Goal: Transaction & Acquisition: Purchase product/service

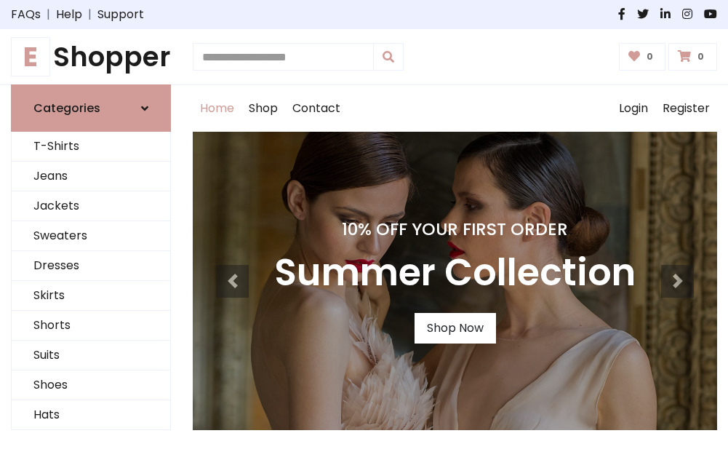
click at [364, 234] on h4 "10% Off Your First Order" at bounding box center [455, 229] width 362 height 20
click at [455, 328] on link "Shop Now" at bounding box center [455, 328] width 81 height 31
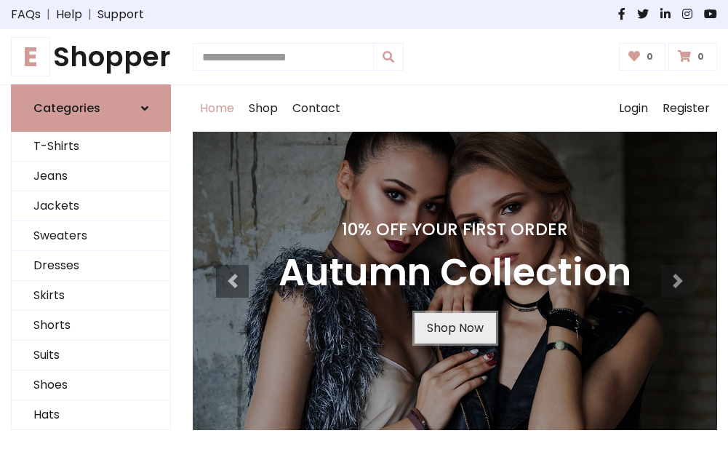
click at [455, 328] on link "Shop Now" at bounding box center [455, 328] width 81 height 31
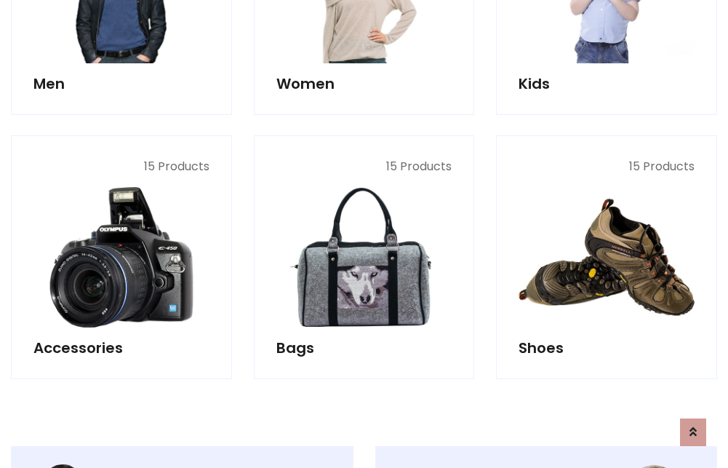
scroll to position [1451, 0]
